Goal: Task Accomplishment & Management: Manage account settings

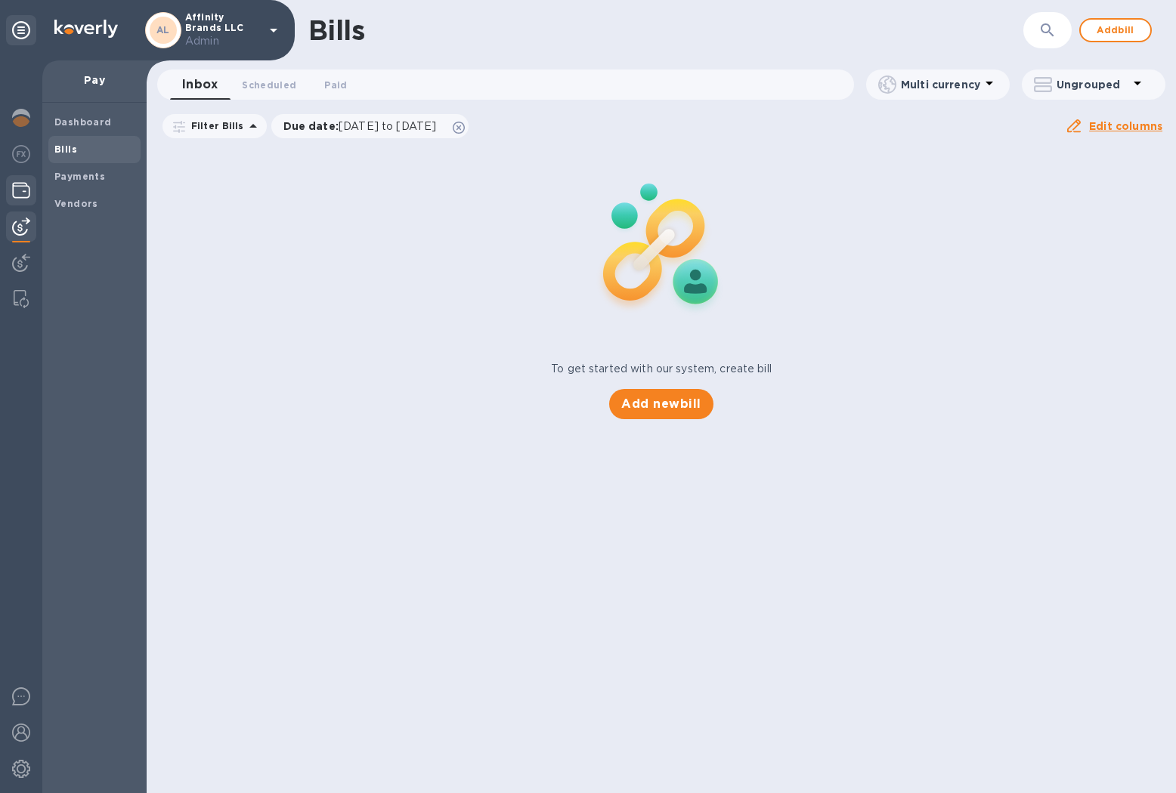
click at [23, 187] on img at bounding box center [21, 190] width 18 height 18
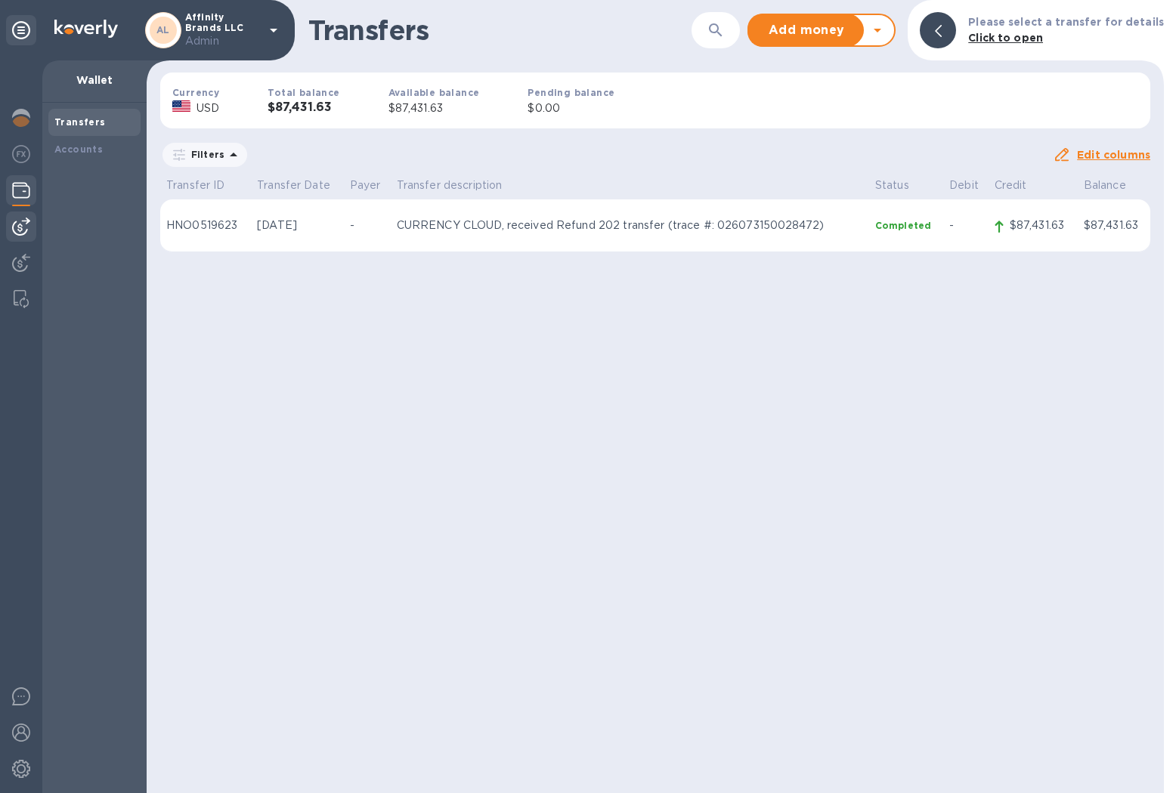
click at [33, 236] on div at bounding box center [21, 227] width 30 height 30
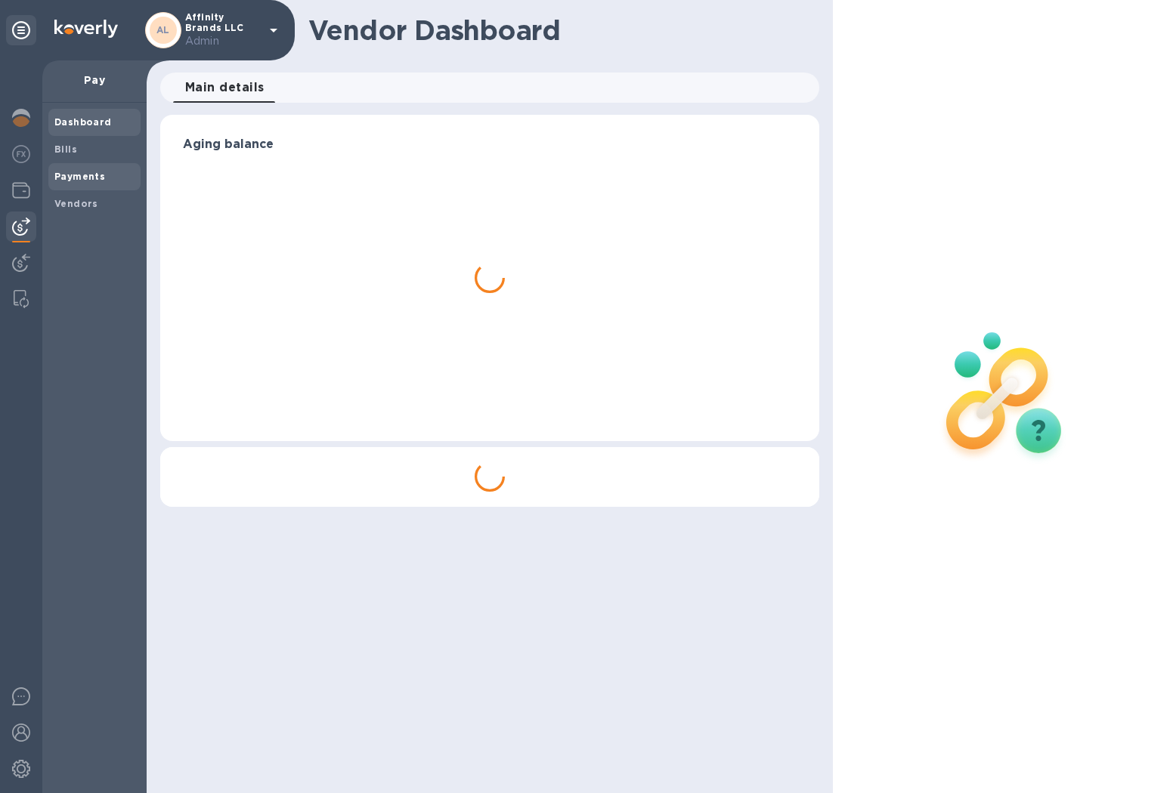
click at [104, 165] on div "Payments" at bounding box center [94, 176] width 92 height 27
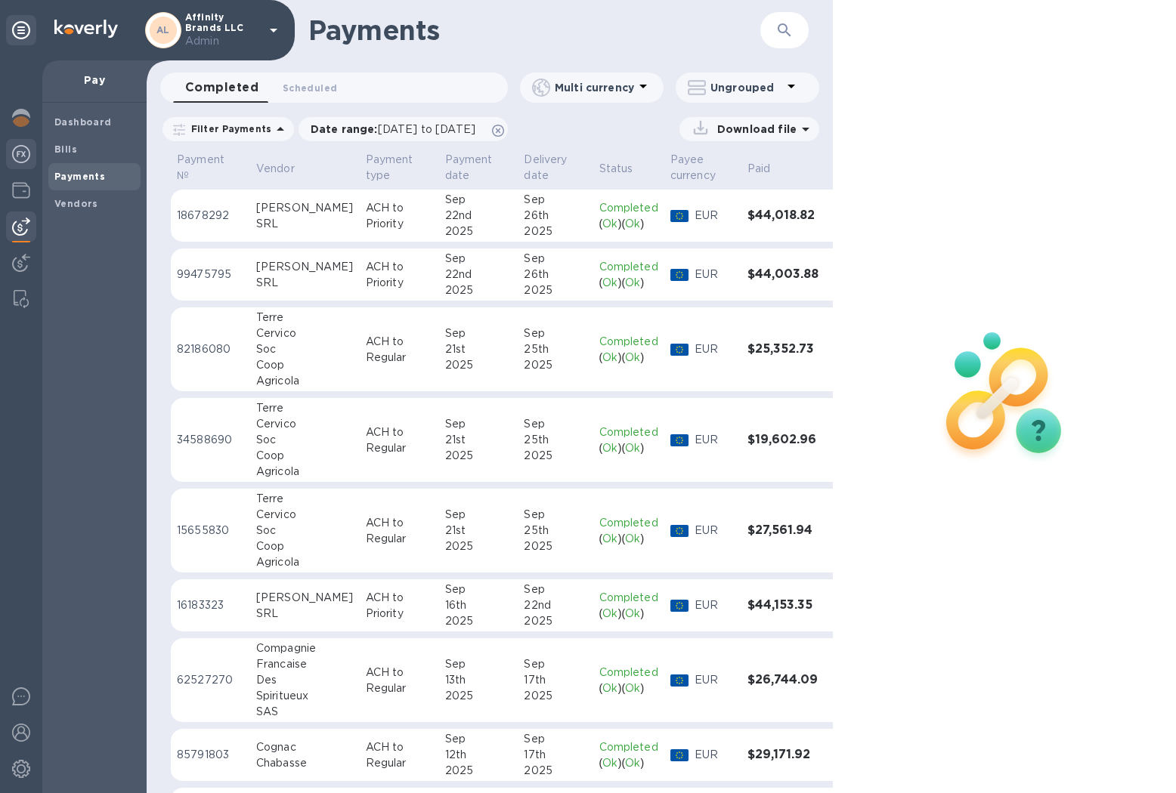
click at [29, 152] on img at bounding box center [21, 154] width 18 height 18
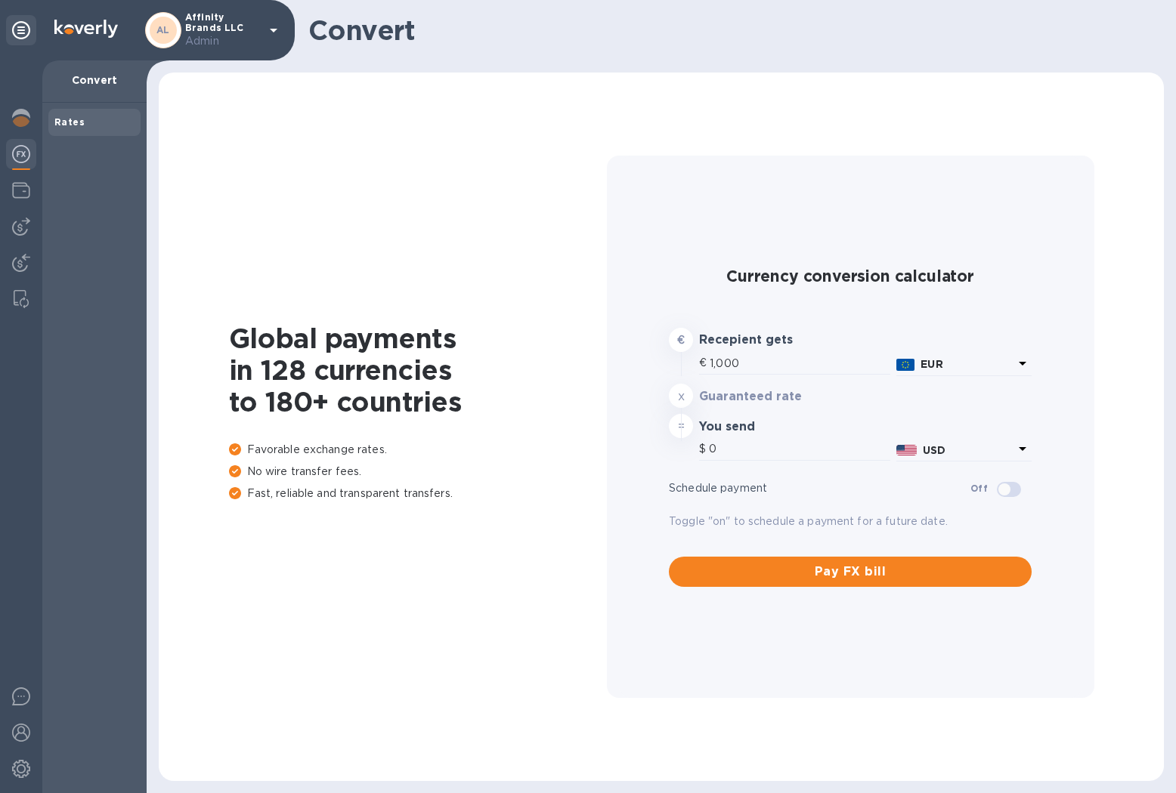
type input "1,178.52"
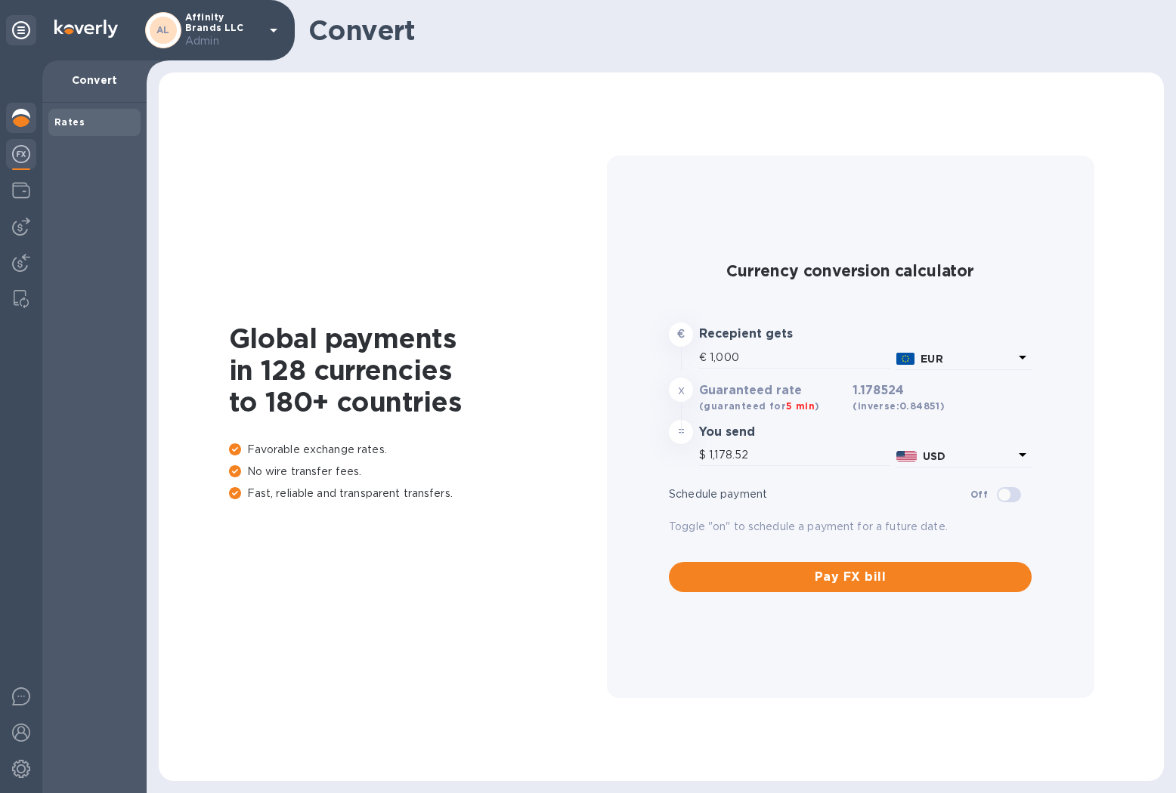
click at [28, 118] on img at bounding box center [21, 118] width 18 height 18
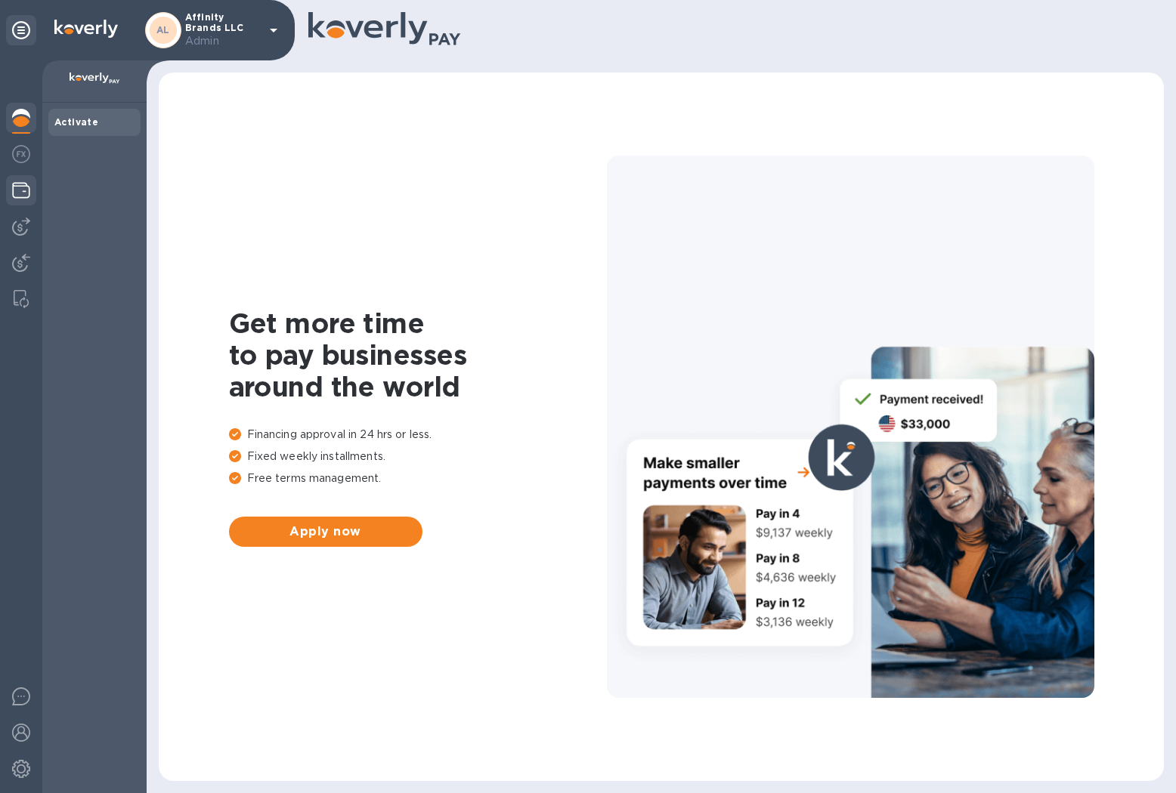
click at [21, 195] on img at bounding box center [21, 190] width 18 height 18
